Goal: Task Accomplishment & Management: Manage account settings

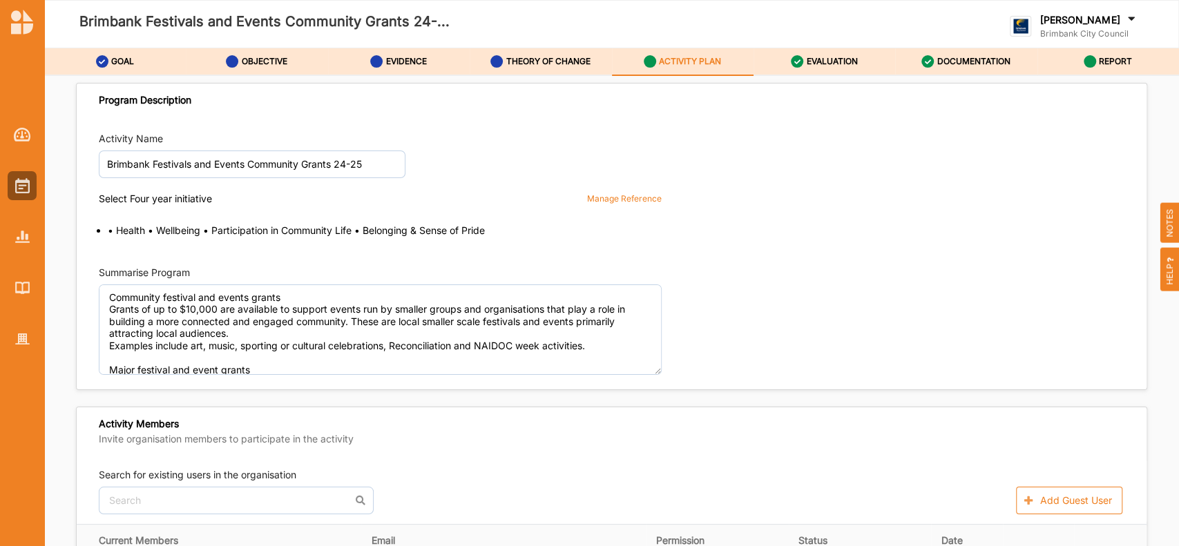
scroll to position [2170, 0]
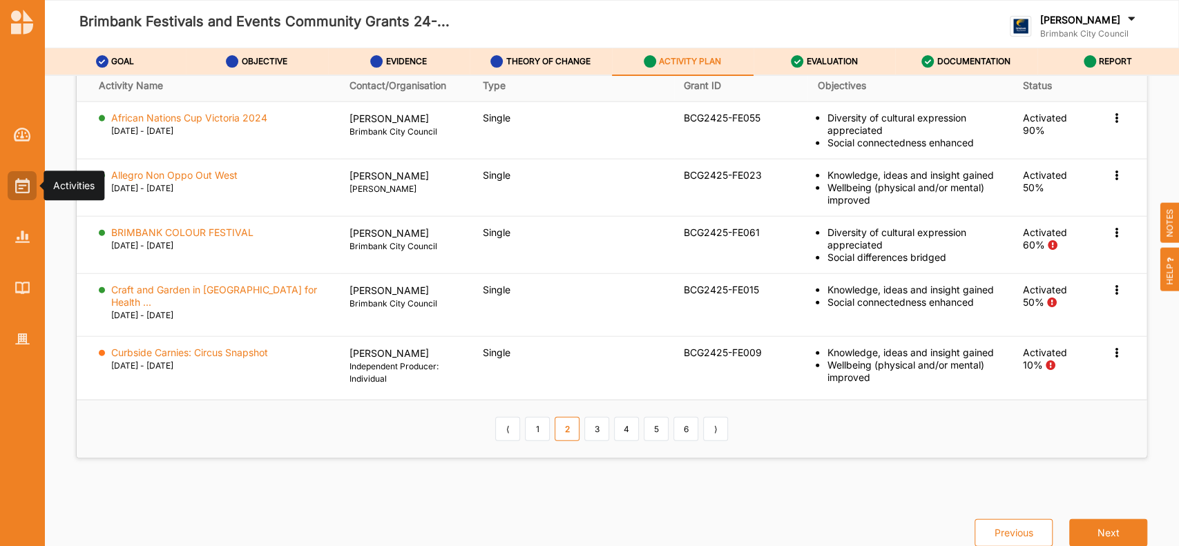
click at [22, 181] on img at bounding box center [22, 185] width 15 height 15
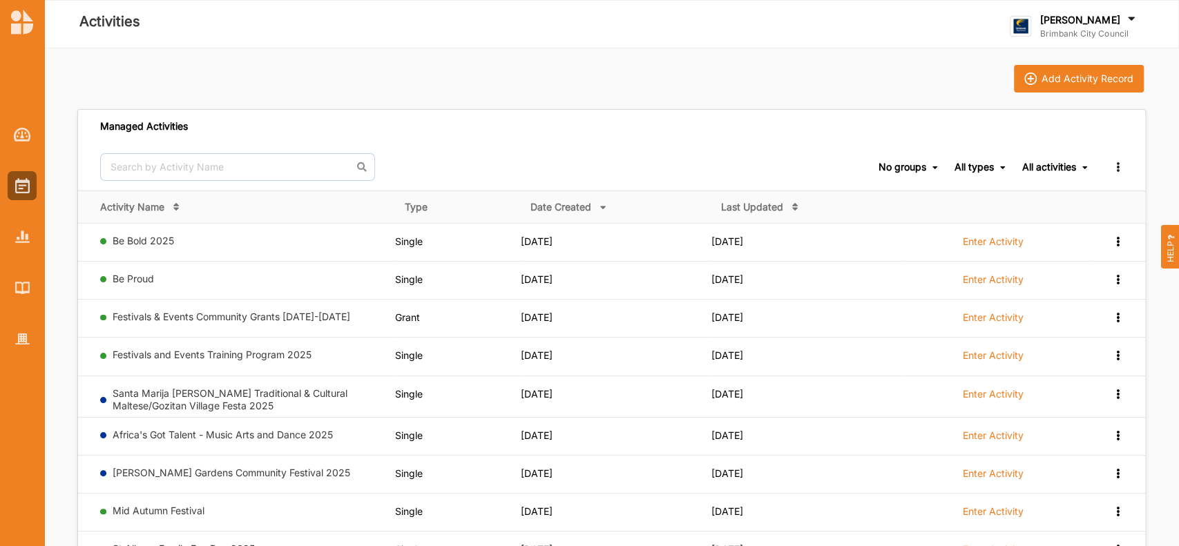
click at [1130, 15] on icon at bounding box center [1132, 20] width 14 height 15
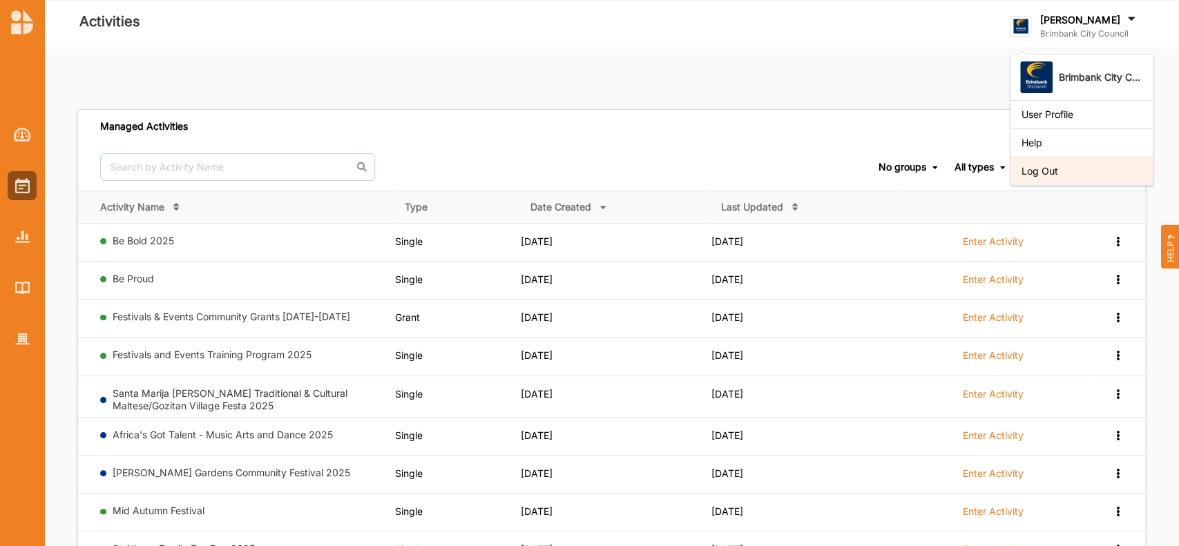
click at [1035, 171] on div "Log Out" at bounding box center [1082, 171] width 120 height 12
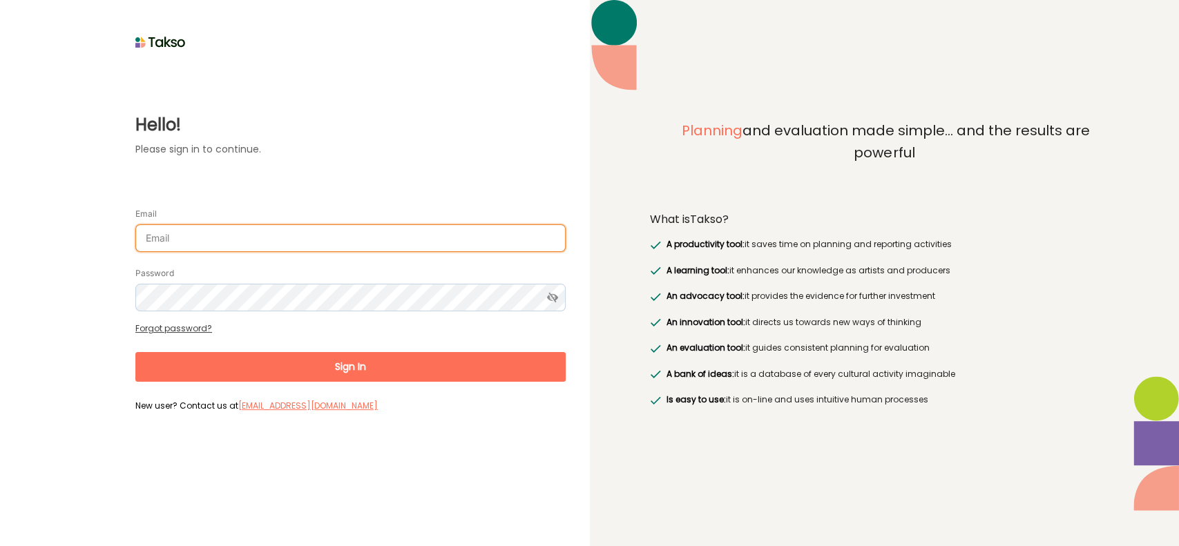
type input "[EMAIL_ADDRESS][DOMAIN_NAME]"
